Goal: Information Seeking & Learning: Understand process/instructions

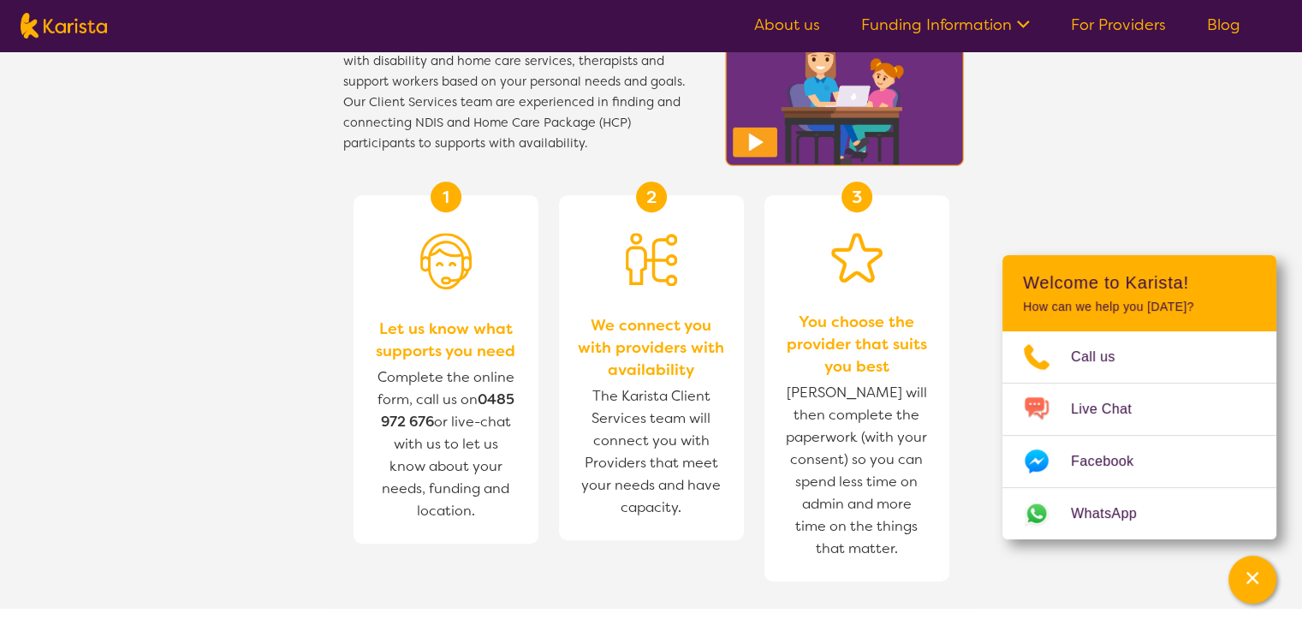
scroll to position [640, 0]
click at [1261, 586] on div "Channel Menu" at bounding box center [1252, 580] width 34 height 38
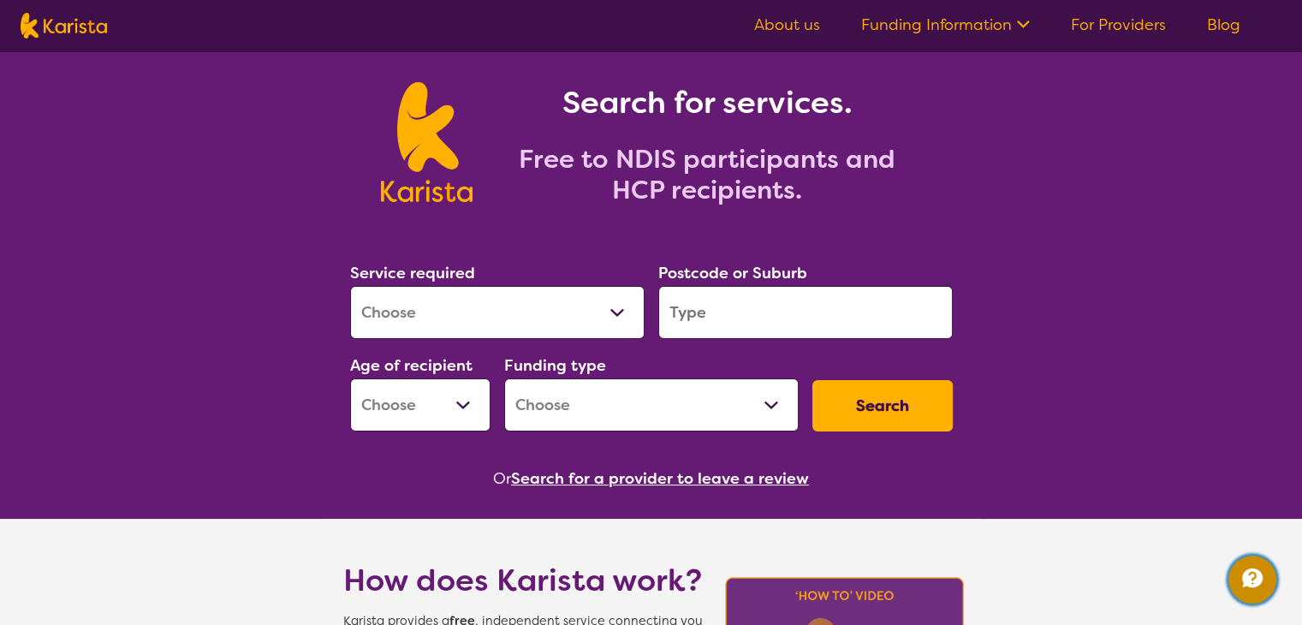
scroll to position [0, 0]
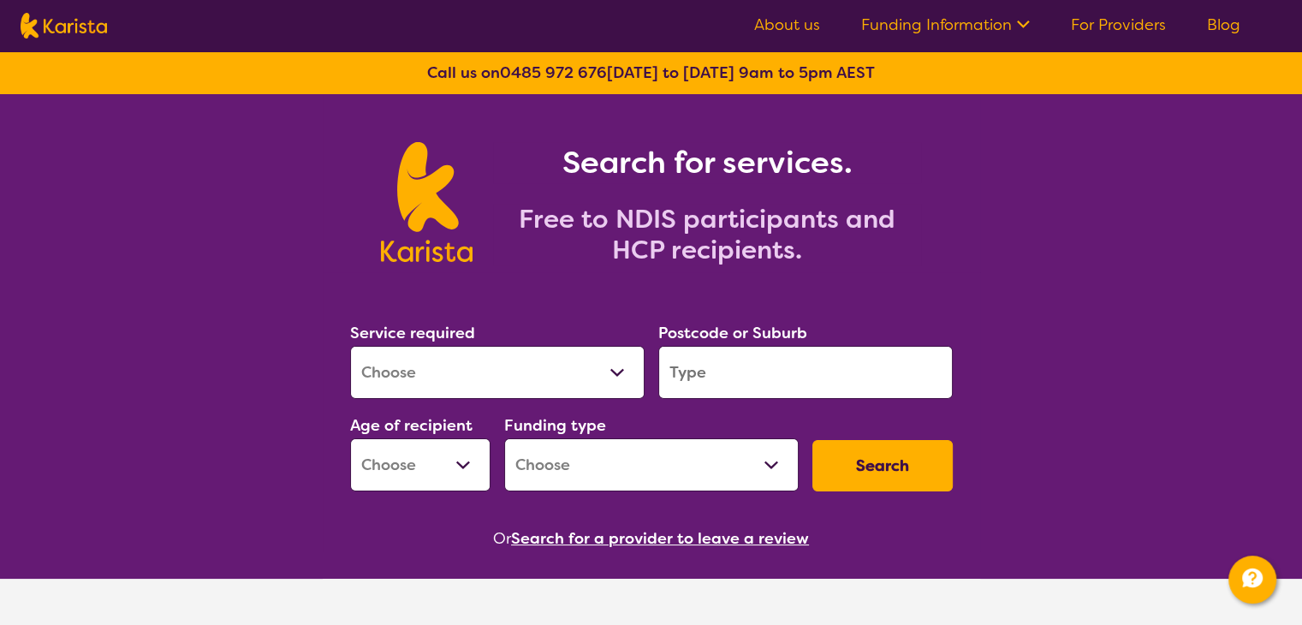
click at [963, 31] on link "Funding Information" at bounding box center [945, 25] width 169 height 21
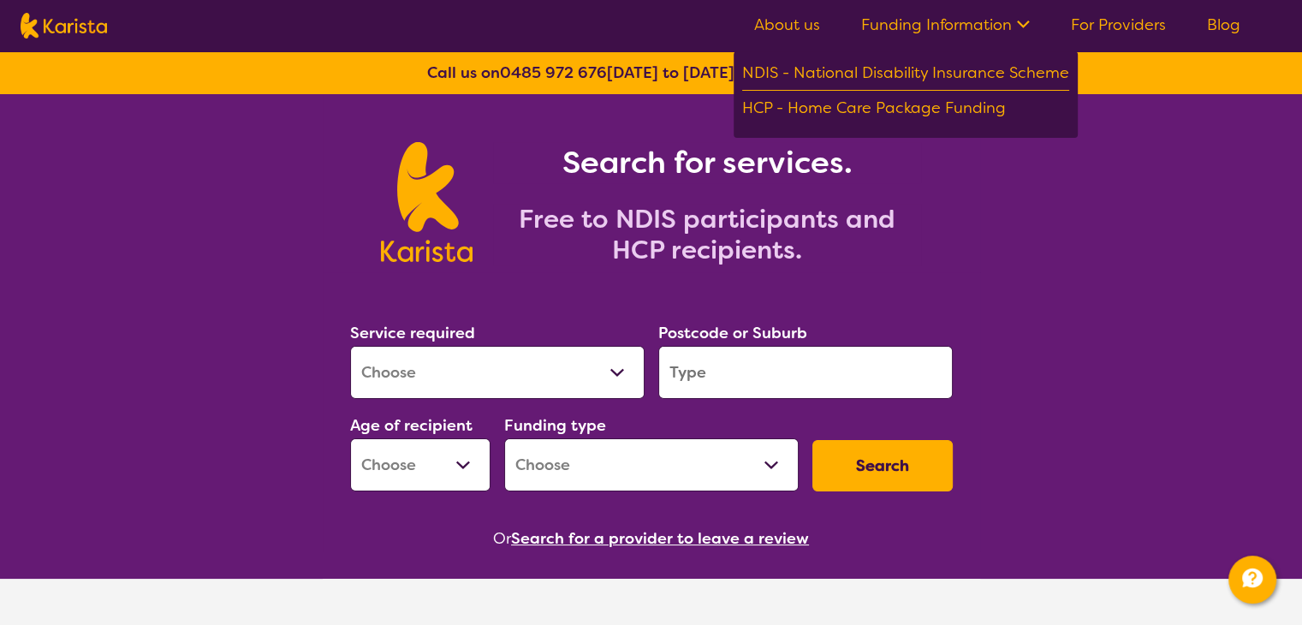
click at [963, 31] on link "Funding Information" at bounding box center [945, 25] width 169 height 21
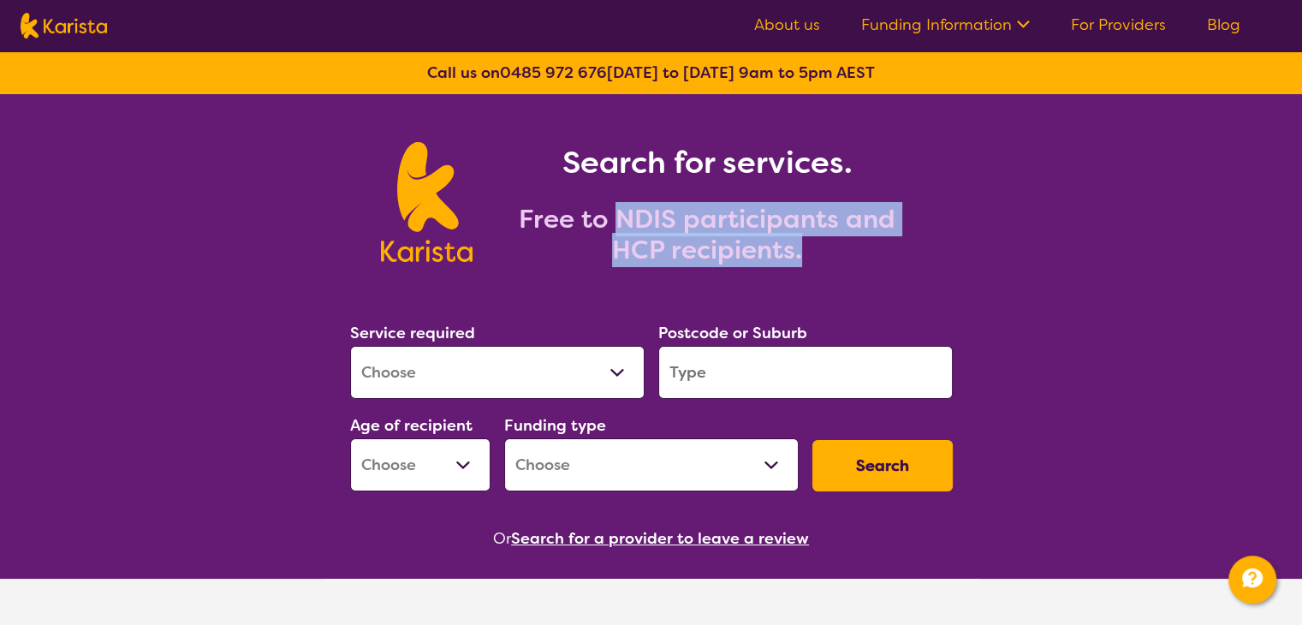
drag, startPoint x: 613, startPoint y: 223, endPoint x: 831, endPoint y: 241, distance: 219.1
click at [831, 241] on h2 "Free to NDIS participants and HCP recipients." at bounding box center [707, 235] width 428 height 62
copy h2 "NDIS participants and HCP recipients."
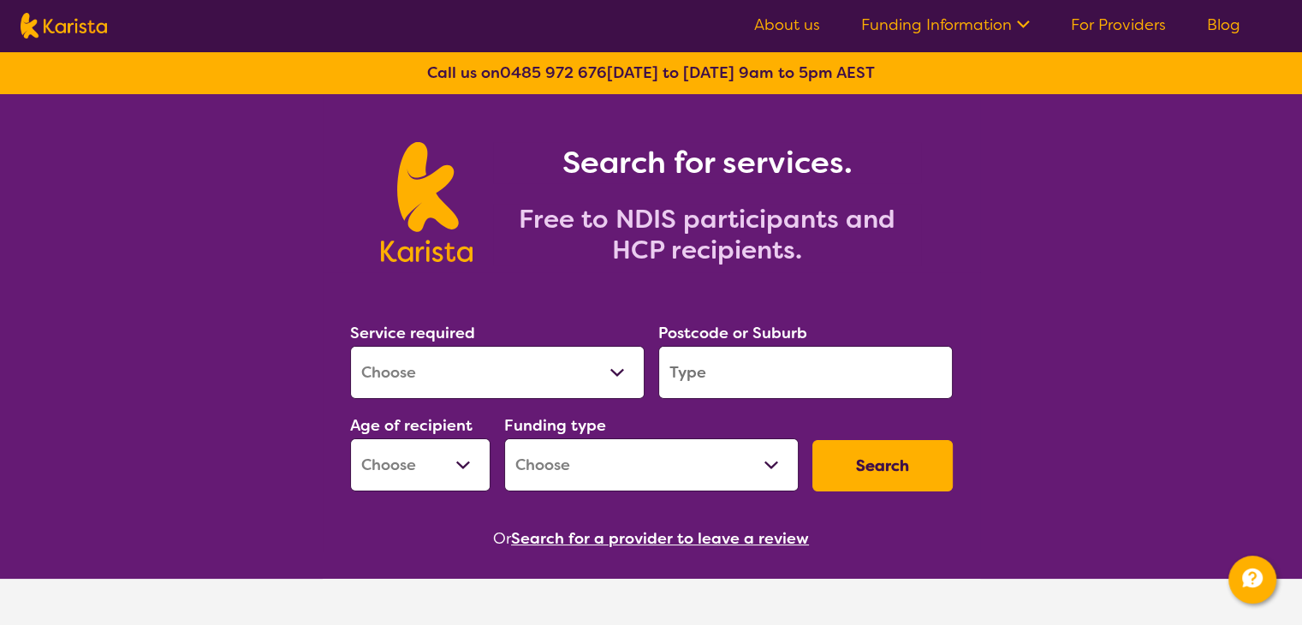
click at [487, 312] on section "Service required Allied Health Assistant Assessment (ADHD or Autism) Behaviour …" at bounding box center [652, 411] width 658 height 279
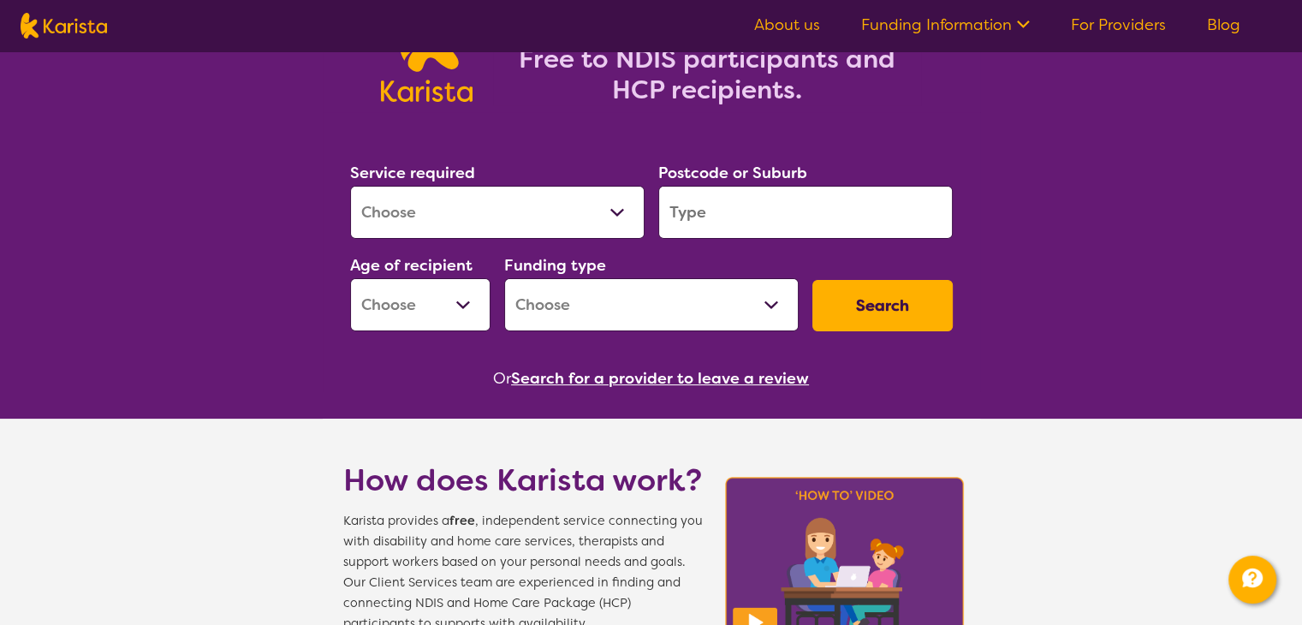
scroll to position [342, 0]
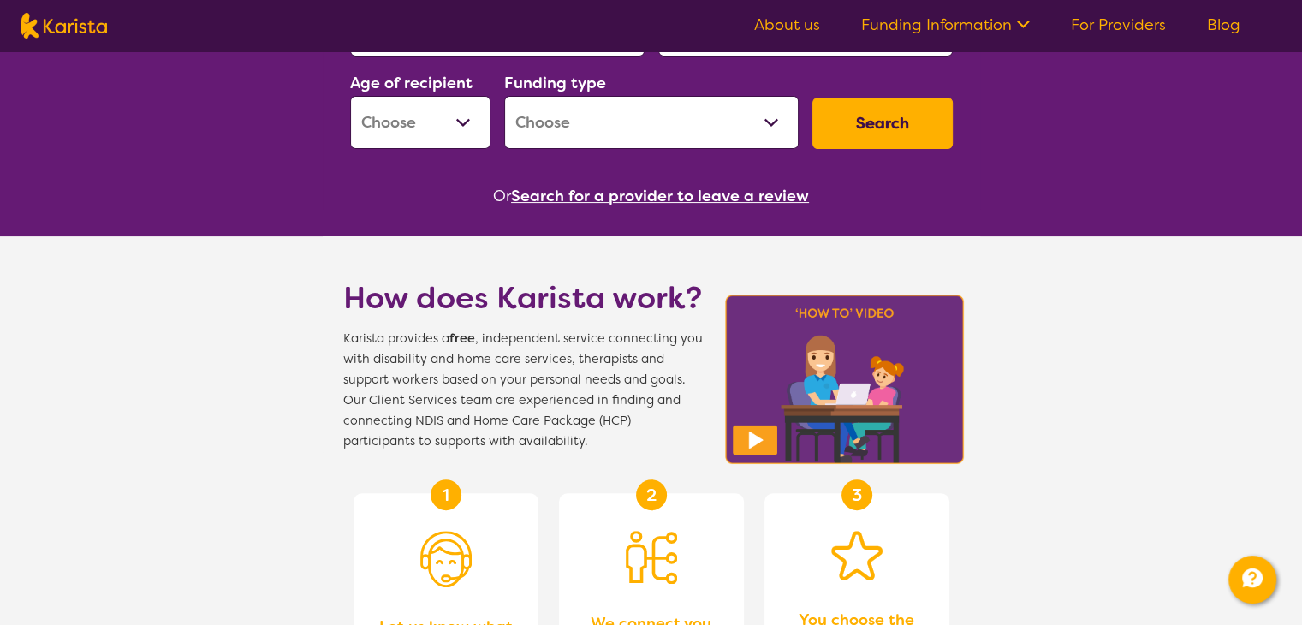
click at [855, 390] on img at bounding box center [845, 379] width 250 height 180
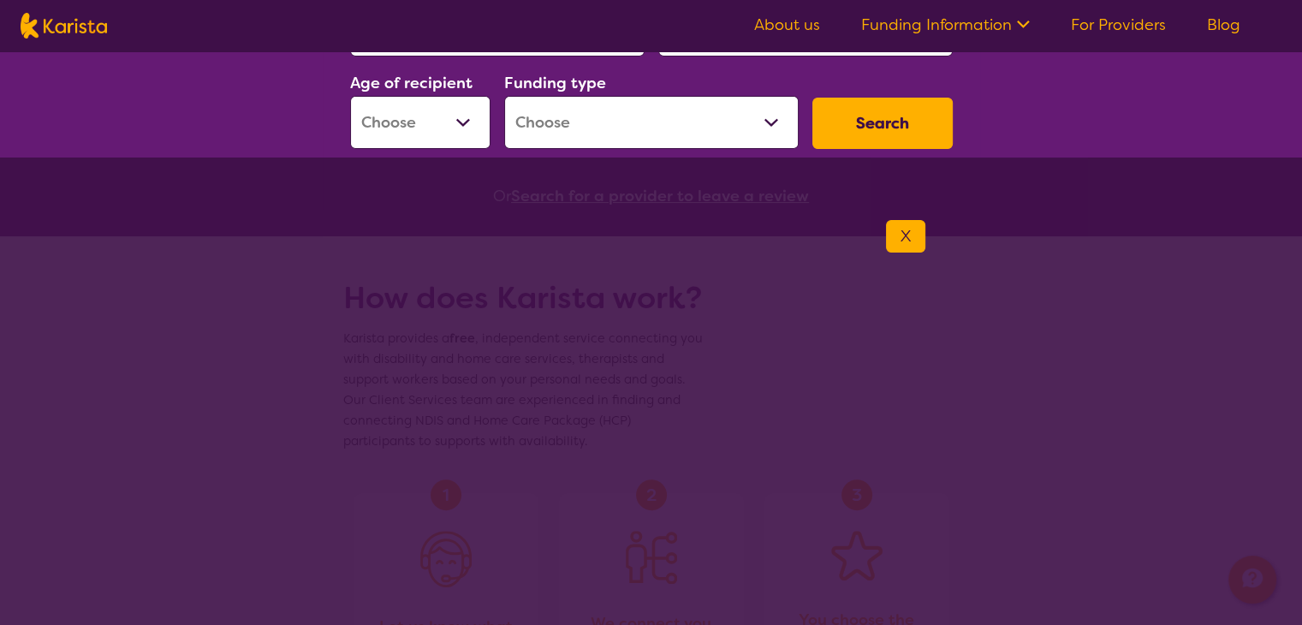
click at [914, 230] on button "X" at bounding box center [905, 236] width 39 height 33
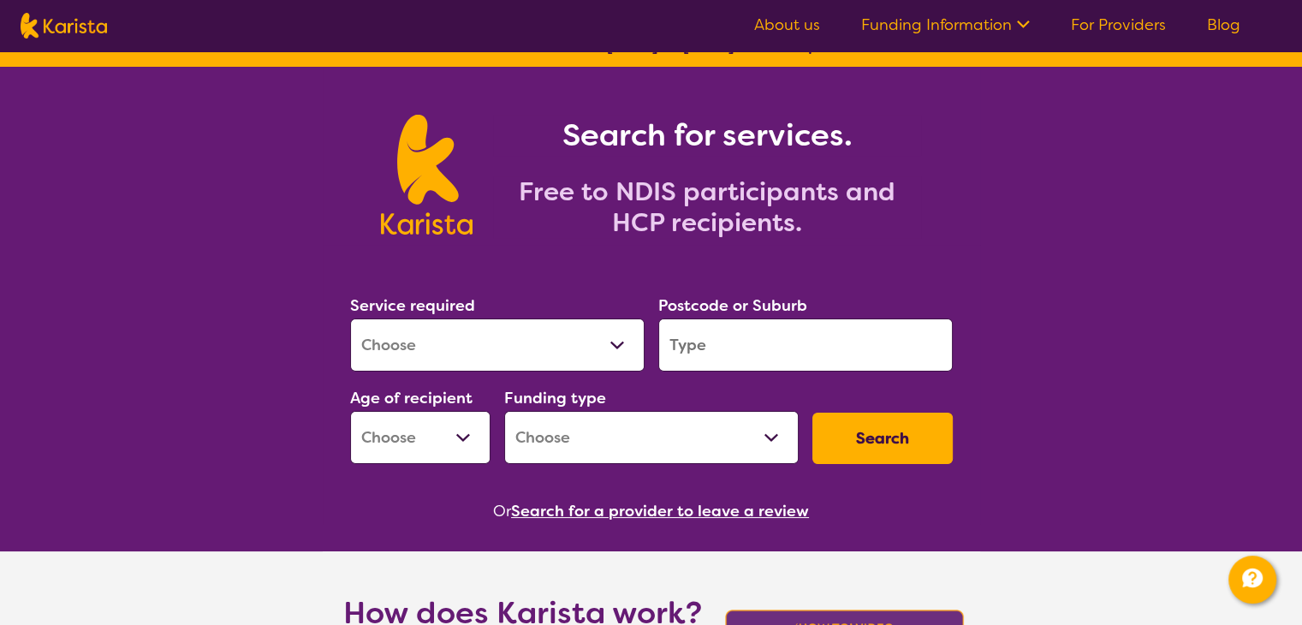
scroll to position [0, 0]
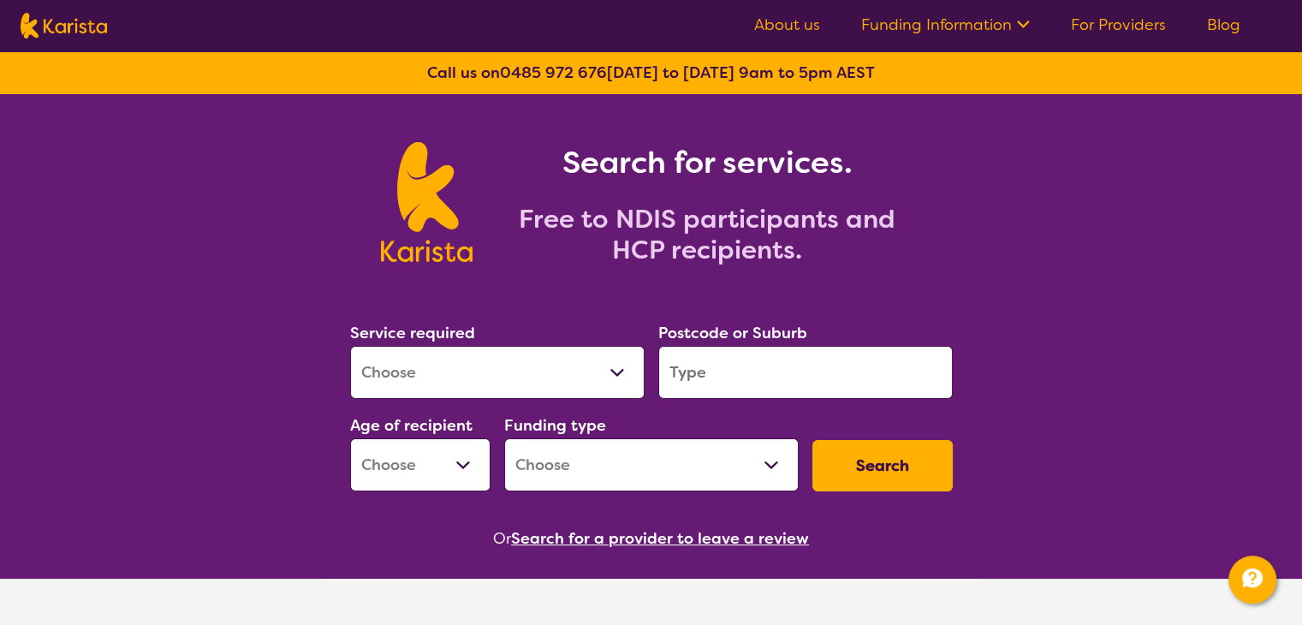
click at [704, 391] on input "search" at bounding box center [805, 372] width 295 height 53
click at [951, 289] on section "Service required Allied Health Assistant Assessment (ADHD or Autism) Behaviour …" at bounding box center [652, 411] width 658 height 279
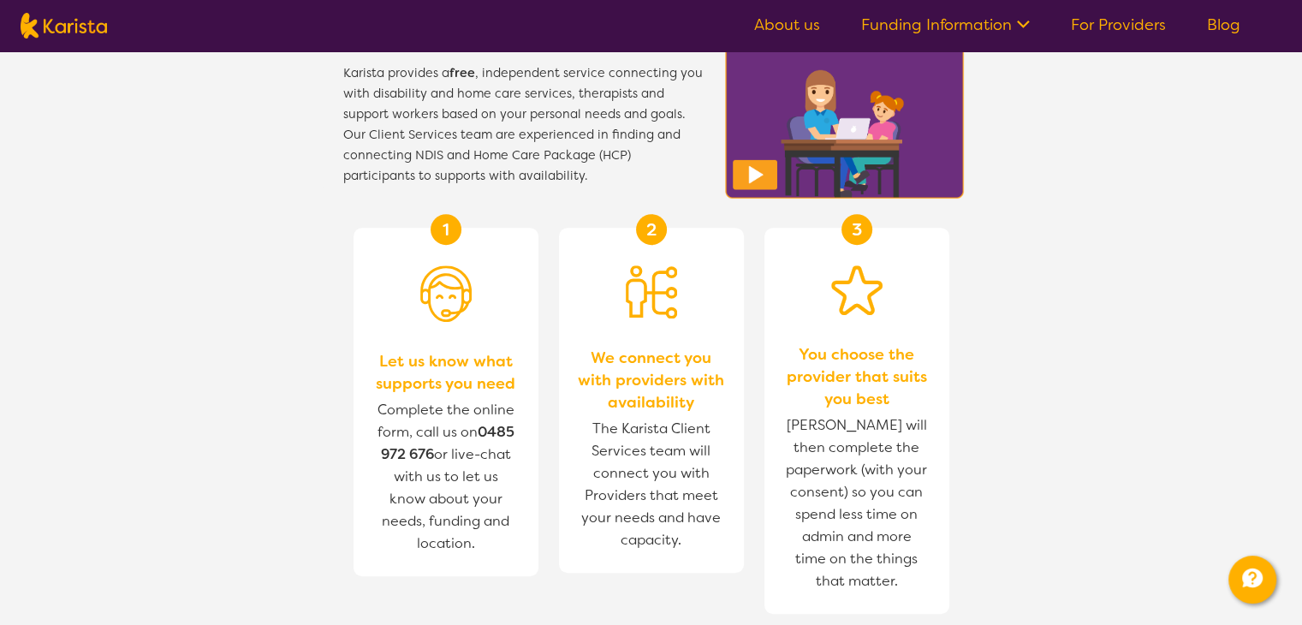
scroll to position [685, 0]
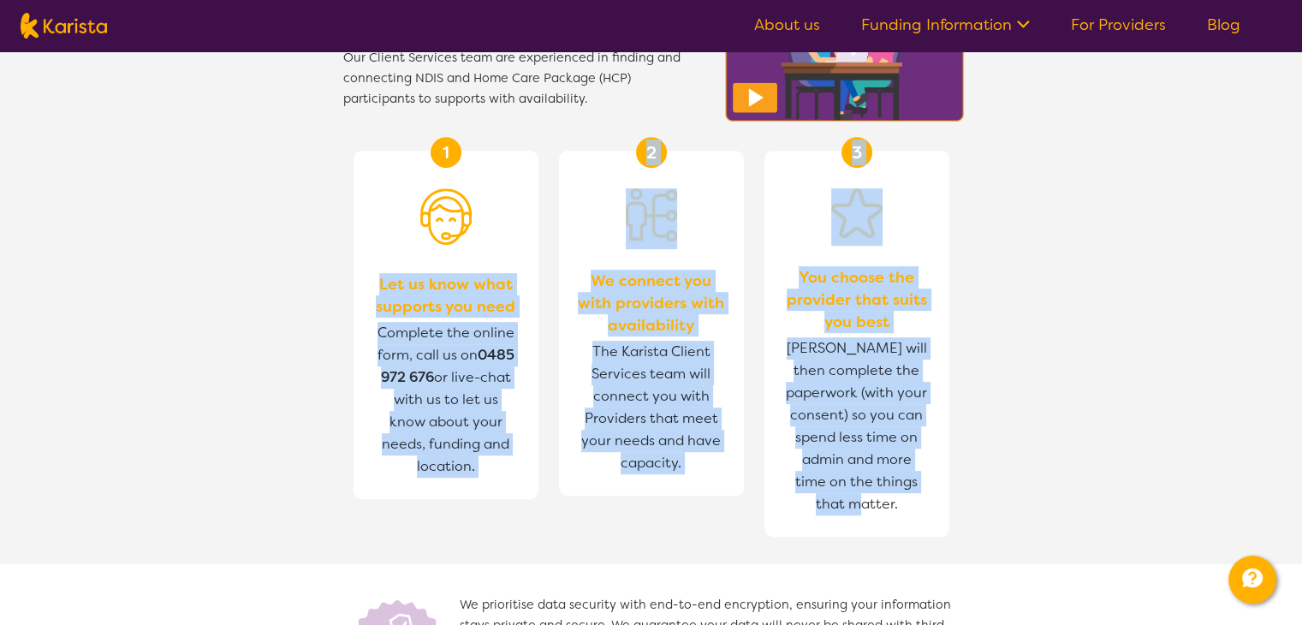
drag, startPoint x: 374, startPoint y: 281, endPoint x: 991, endPoint y: 393, distance: 626.5
click at [924, 491] on section "1 Let us know what supports you need Complete the online form, call us on 0485 …" at bounding box center [652, 337] width 658 height 455
click at [1040, 324] on section "How does Karista work? Karista provides a free , independent service connecting…" at bounding box center [651, 320] width 1302 height 852
click at [983, 204] on section "How does Karista work? Karista provides a free , independent service connecting…" at bounding box center [651, 320] width 1302 height 852
click at [908, 184] on div "3 You choose the provider that suits you best Karista will then complete the pa…" at bounding box center [857, 344] width 185 height 386
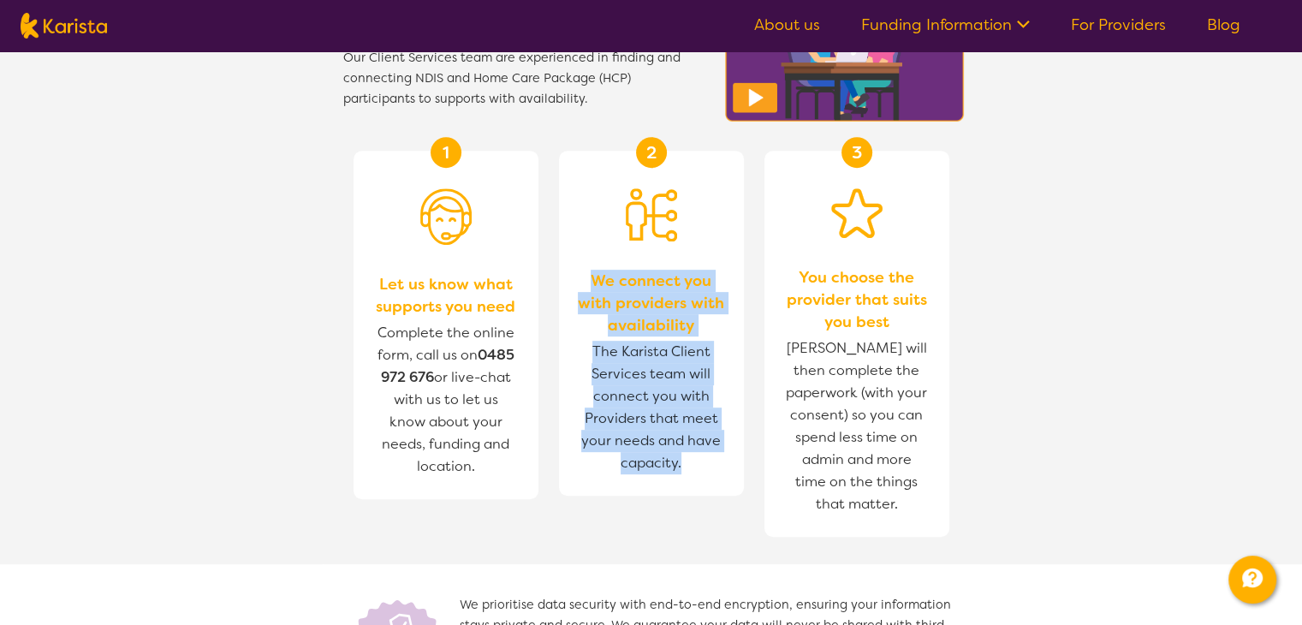
drag, startPoint x: 583, startPoint y: 267, endPoint x: 743, endPoint y: 476, distance: 263.2
click at [743, 476] on section "1 Let us know what supports you need Complete the online form, call us on 0485 …" at bounding box center [652, 337] width 658 height 455
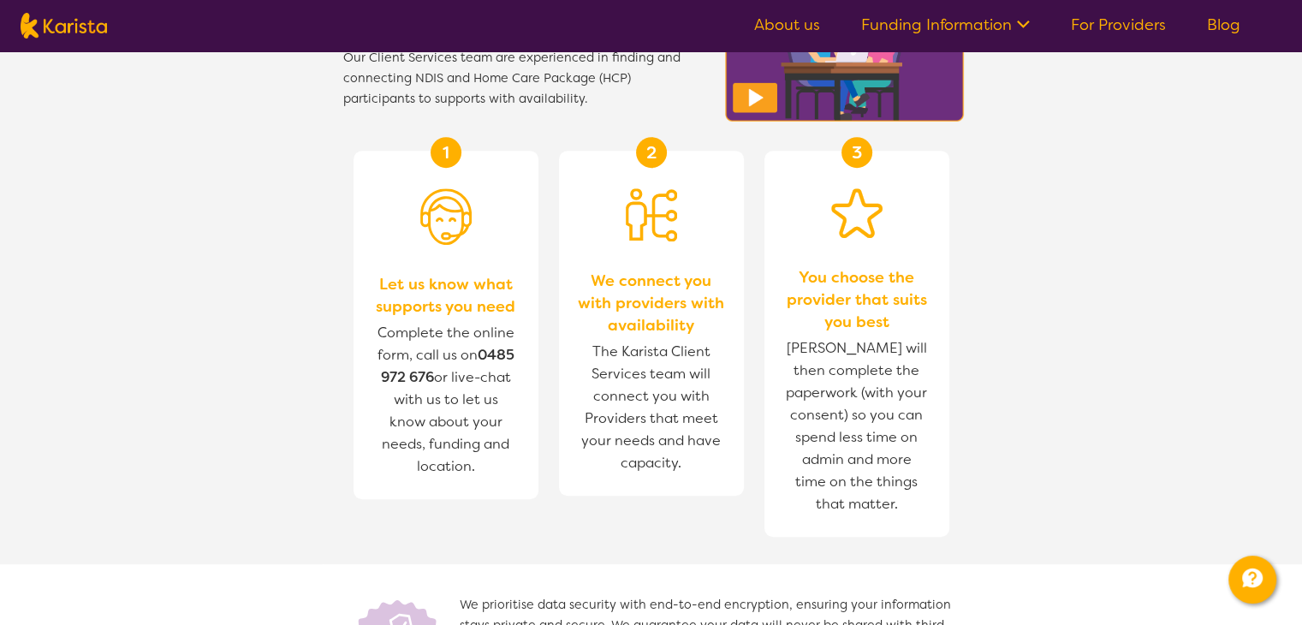
click at [801, 292] on span "You choose the provider that suits you best" at bounding box center [857, 299] width 151 height 67
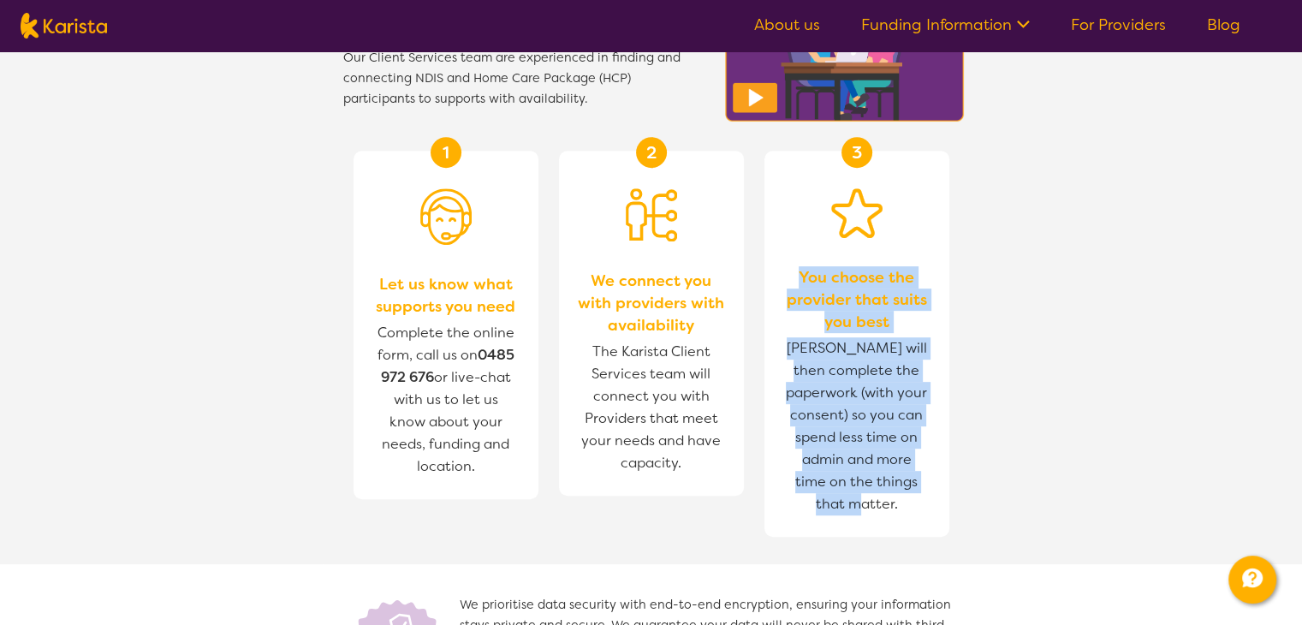
drag, startPoint x: 794, startPoint y: 277, endPoint x: 991, endPoint y: 490, distance: 289.6
click at [943, 528] on div "3 You choose the provider that suits you best Karista will then complete the pa…" at bounding box center [857, 344] width 185 height 386
click at [755, 227] on section "1 Let us know what supports you need Complete the online form, call us on 0485 …" at bounding box center [652, 337] width 658 height 455
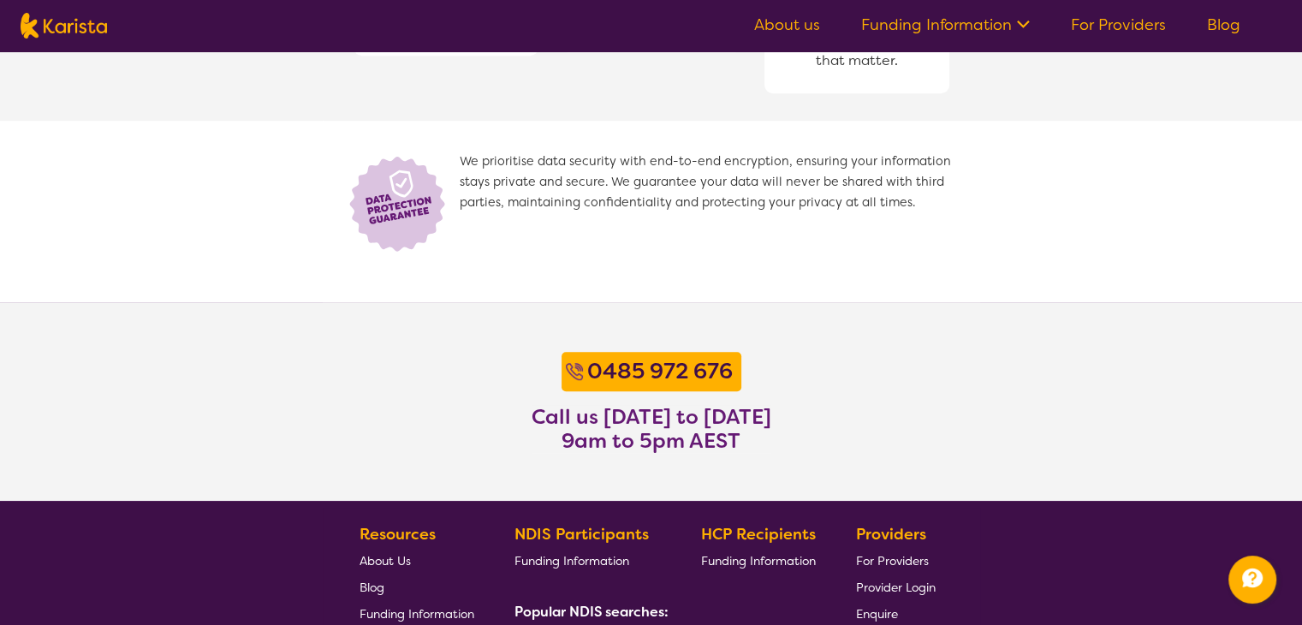
scroll to position [1284, 0]
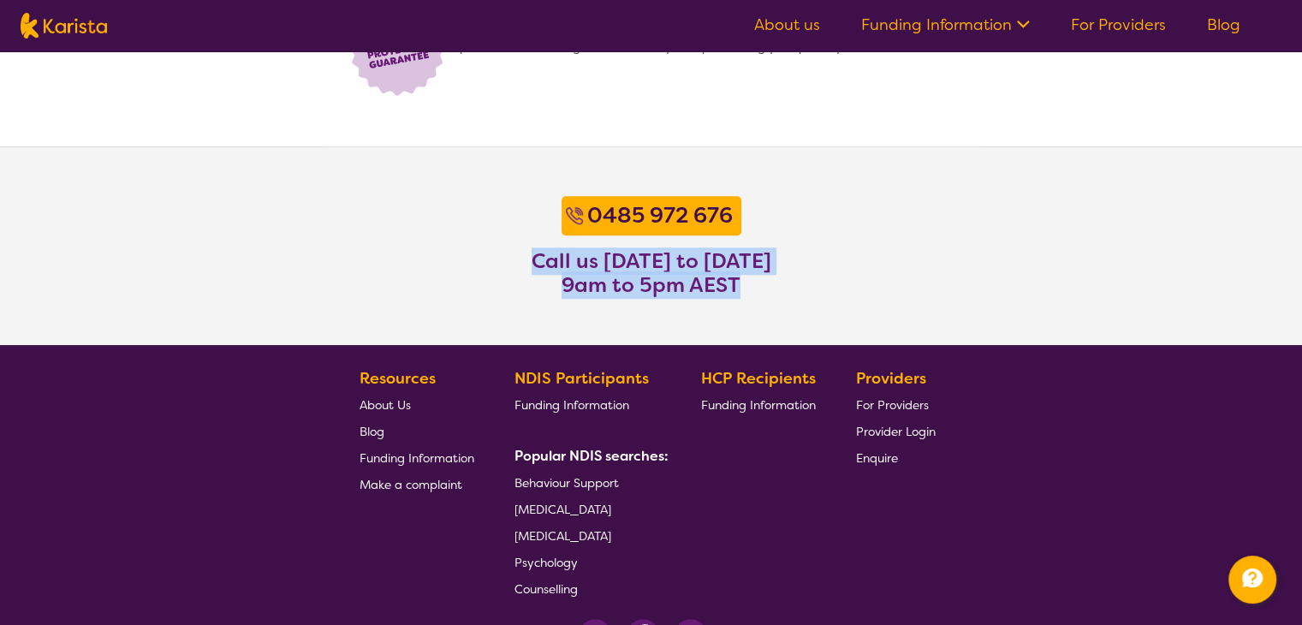
drag, startPoint x: 527, startPoint y: 262, endPoint x: 774, endPoint y: 304, distance: 250.1
click at [774, 304] on section "0485 972 676 Call us Monday to Friday 9am to 5pm AEST" at bounding box center [651, 245] width 1302 height 199
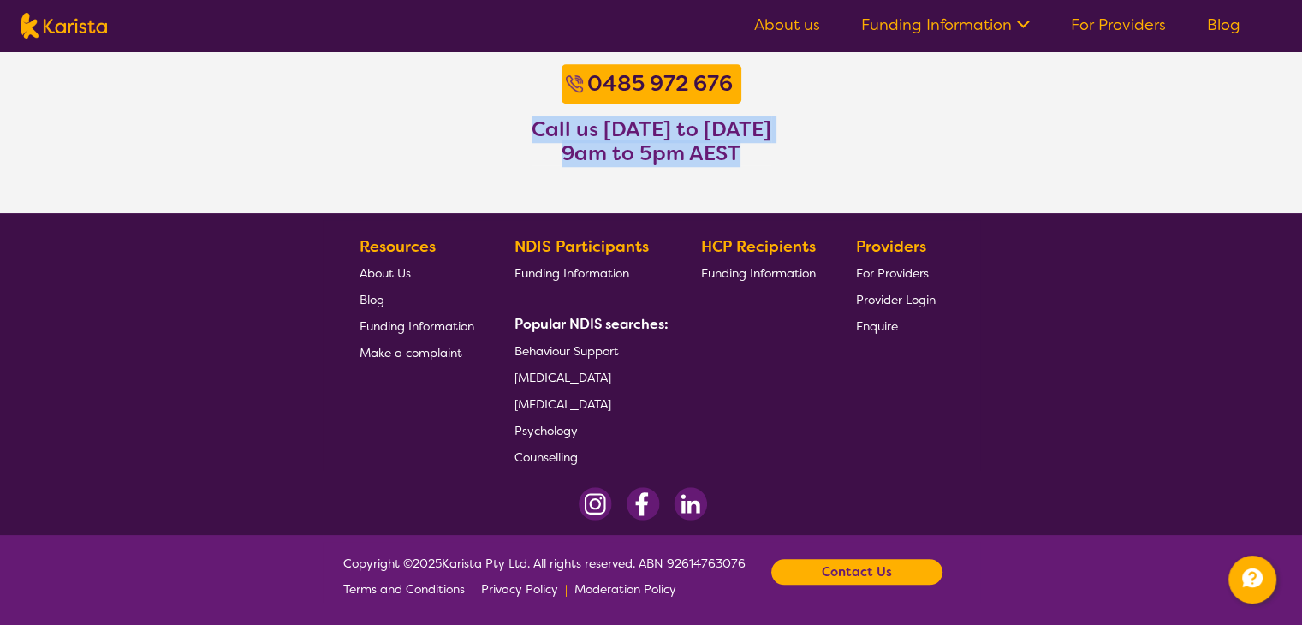
scroll to position [1419, 0]
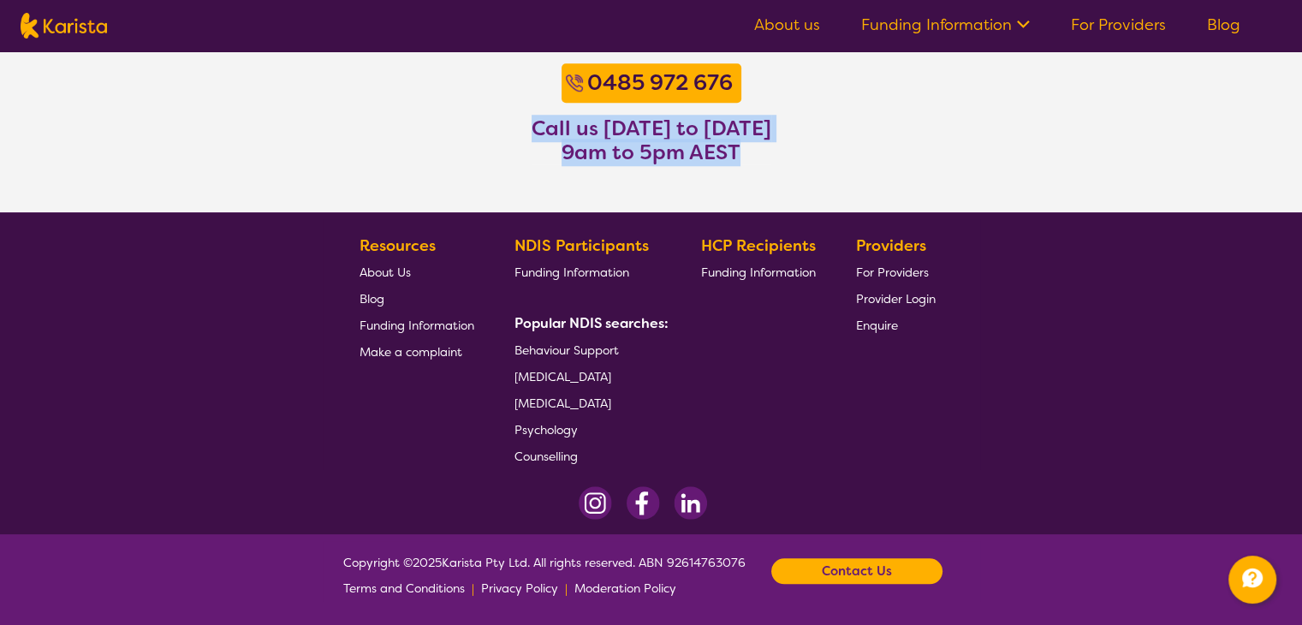
click at [390, 285] on link "Blog" at bounding box center [417, 298] width 115 height 27
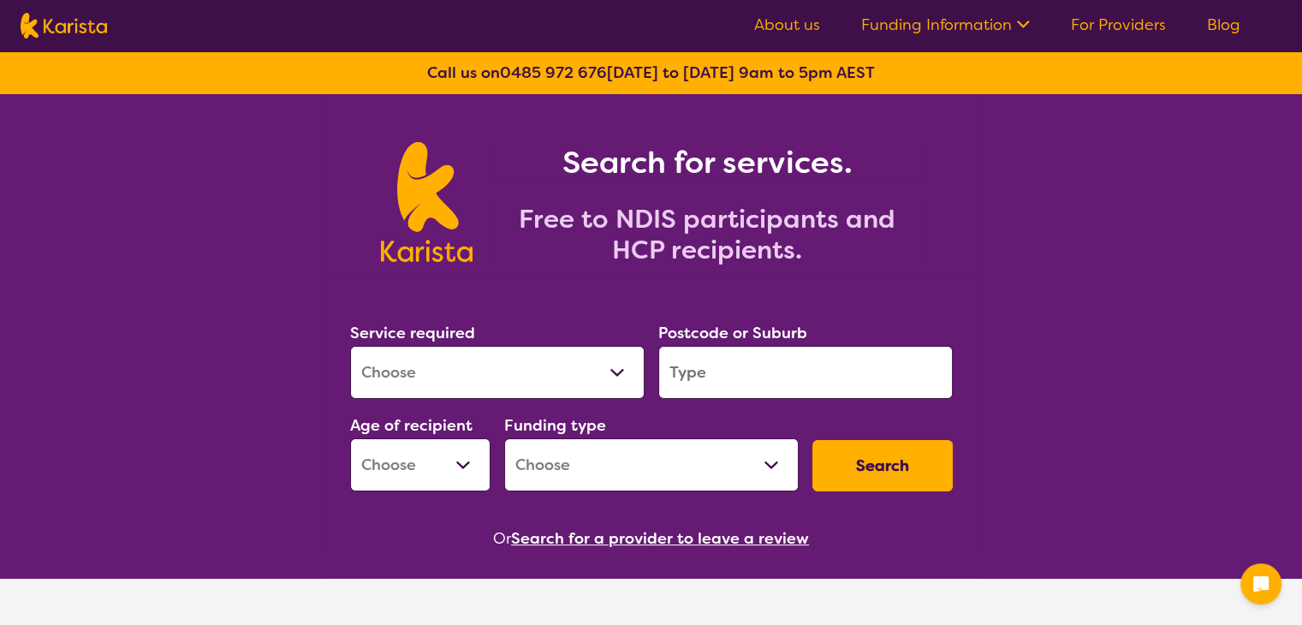
click at [623, 384] on div "Service required Allied Health Assistant Assessment ([MEDICAL_DATA] or [MEDICAL…" at bounding box center [651, 405] width 616 height 185
click at [623, 384] on select "Allied Health Assistant Assessment ([MEDICAL_DATA] or [MEDICAL_DATA]) Behaviour…" at bounding box center [497, 372] width 295 height 53
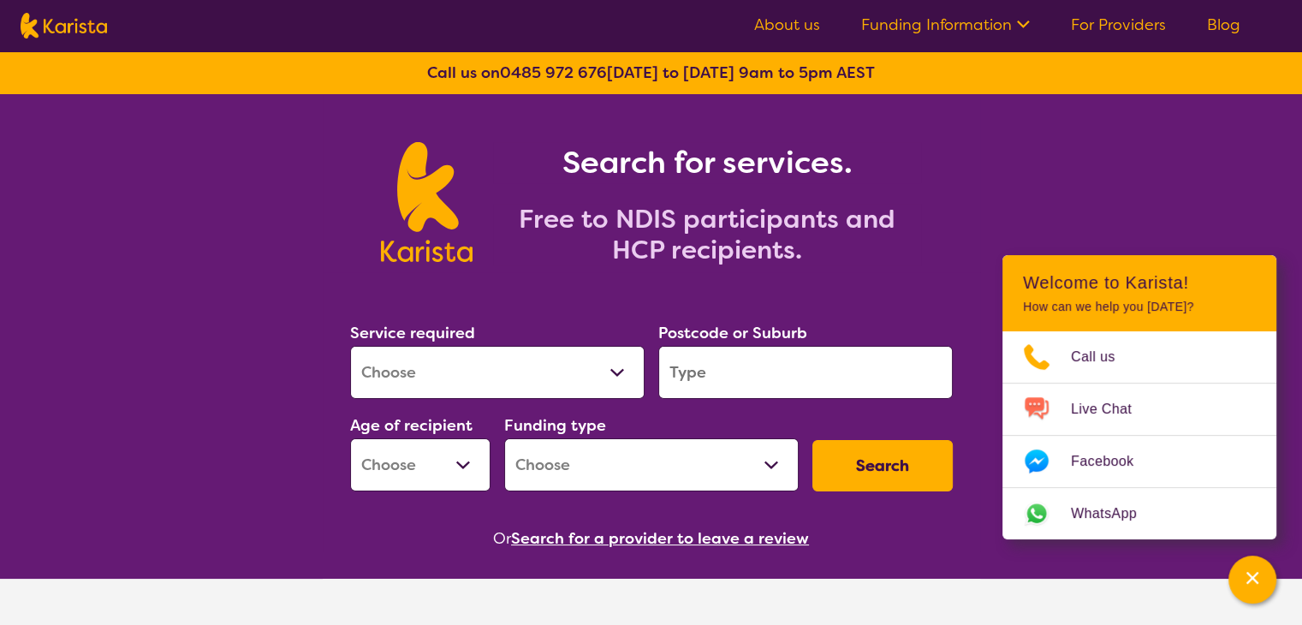
click at [623, 384] on select "Allied Health Assistant Assessment ([MEDICAL_DATA] or [MEDICAL_DATA]) Behaviour…" at bounding box center [497, 372] width 295 height 53
click at [979, 15] on link "Funding Information" at bounding box center [945, 25] width 169 height 21
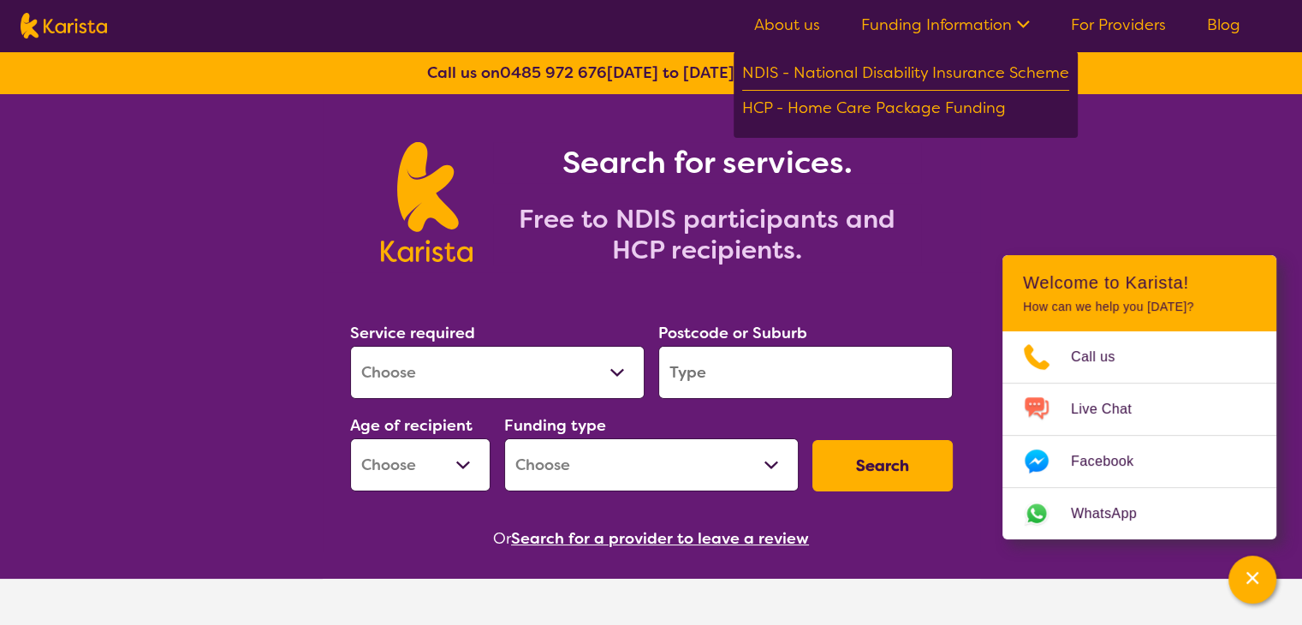
click at [979, 15] on link "Funding Information" at bounding box center [945, 25] width 169 height 21
